Goal: Information Seeking & Learning: Check status

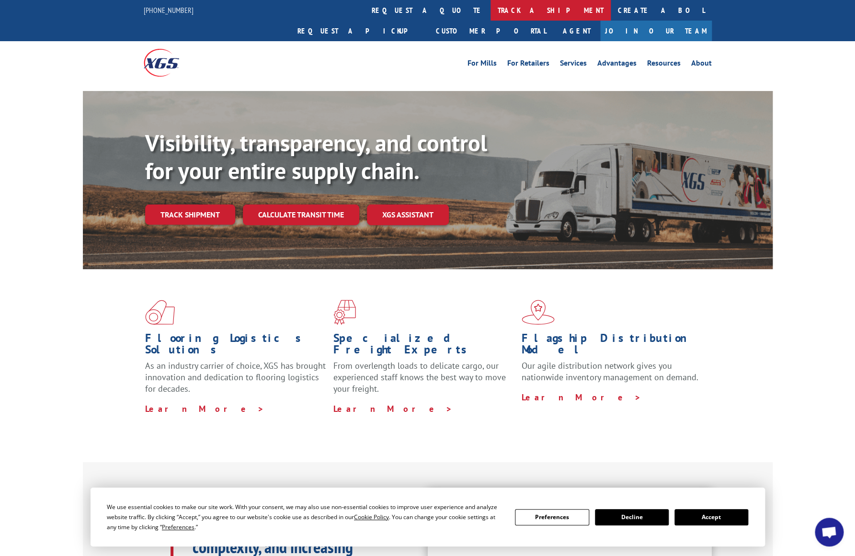
click at [490, 10] on link "track a shipment" at bounding box center [550, 10] width 120 height 21
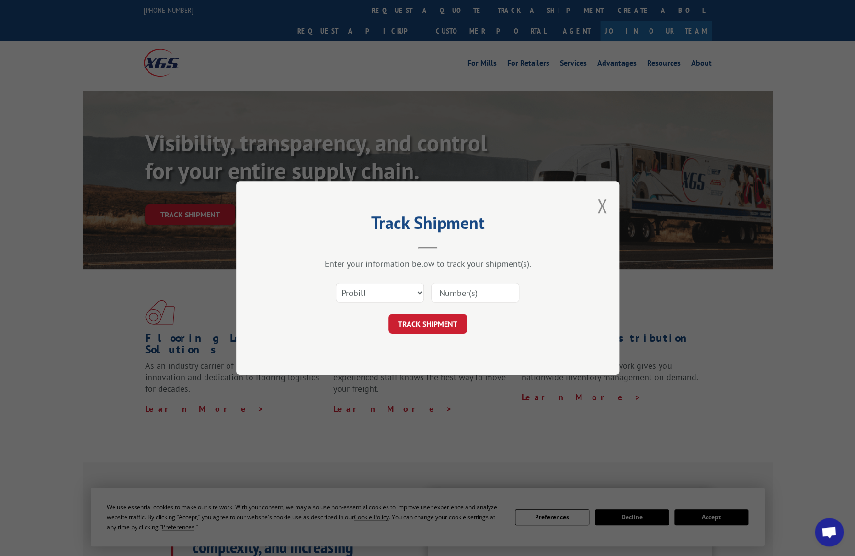
click at [464, 298] on input at bounding box center [475, 292] width 88 height 20
click option "PO" at bounding box center [0, 0] width 0 height 0
click at [377, 303] on div "Select category... Probill BOL PO" at bounding box center [379, 293] width 87 height 22
click at [336, 282] on select "Select category... Probill BOL PO" at bounding box center [380, 292] width 88 height 20
select select "bol"
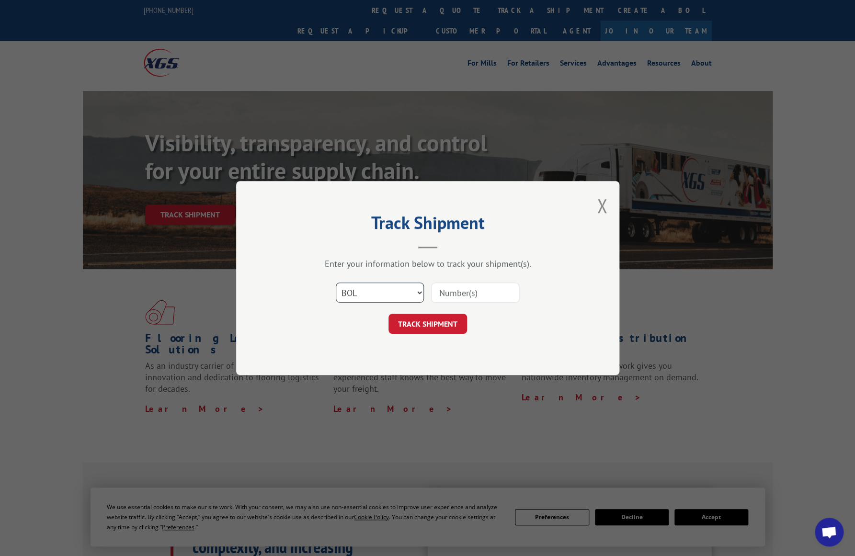
click option "BOL" at bounding box center [0, 0] width 0 height 0
click at [463, 291] on input at bounding box center [475, 292] width 88 height 20
paste input "7031328"
type input "7031328"
click at [453, 321] on button "TRACK SHIPMENT" at bounding box center [427, 324] width 79 height 20
